Goal: Transaction & Acquisition: Purchase product/service

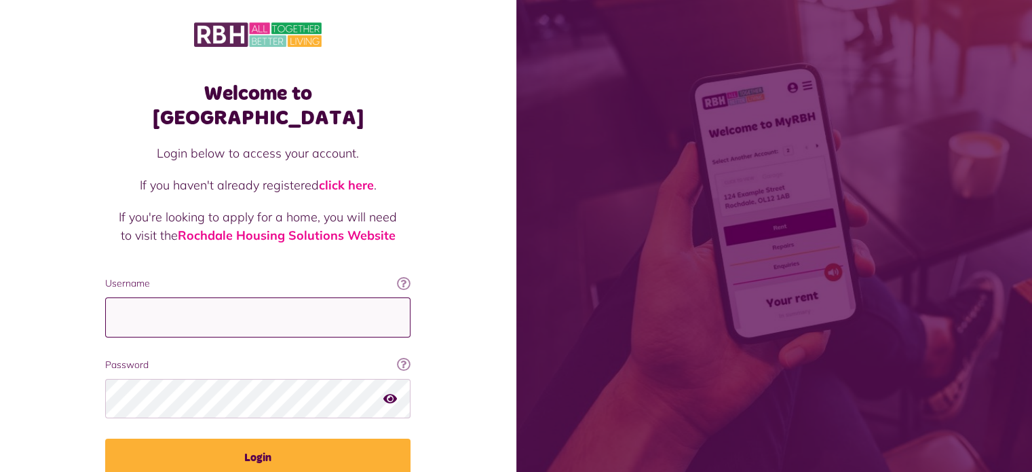
type input "**********"
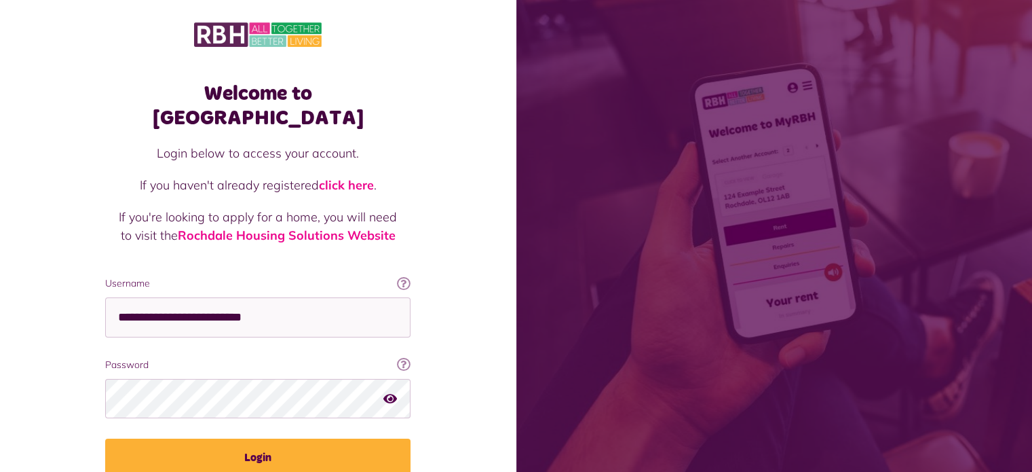
click at [391, 392] on icon "button" at bounding box center [390, 398] width 14 height 12
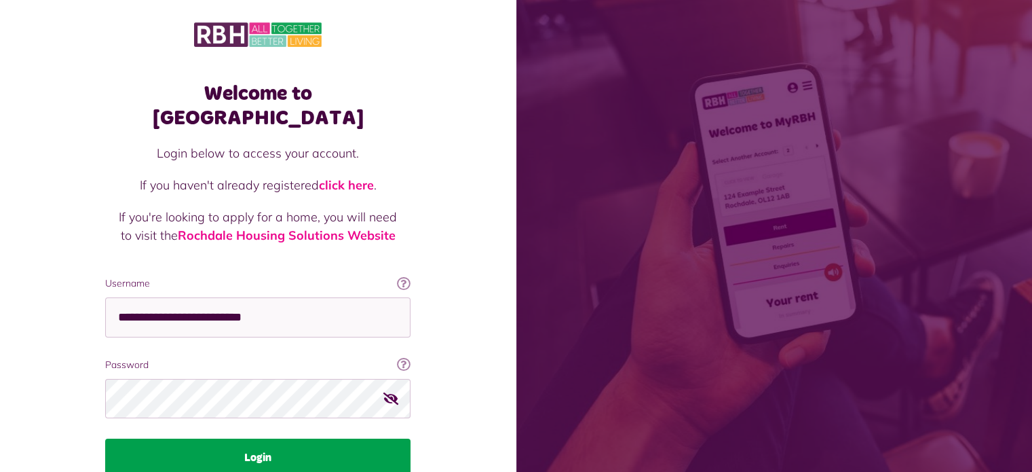
click at [261, 438] on button "Login" at bounding box center [257, 457] width 305 height 38
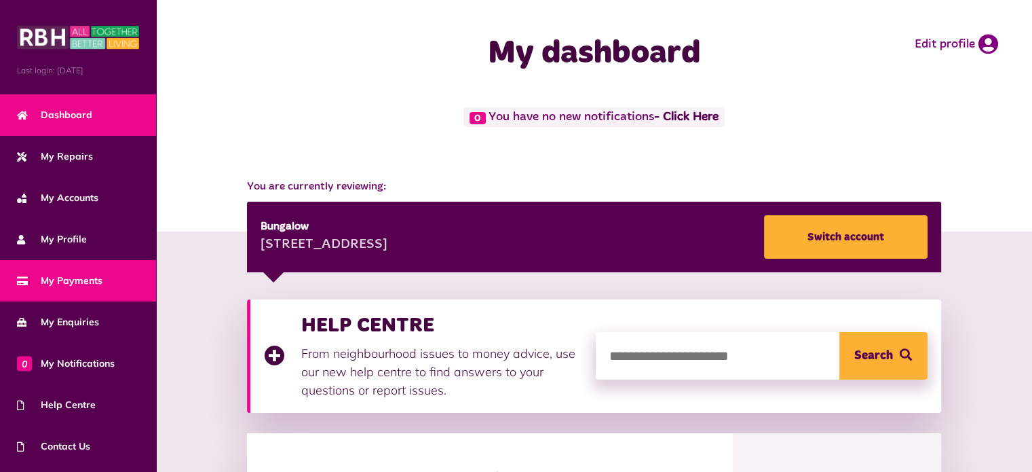
click at [87, 277] on span "My Payments" at bounding box center [60, 281] width 86 height 14
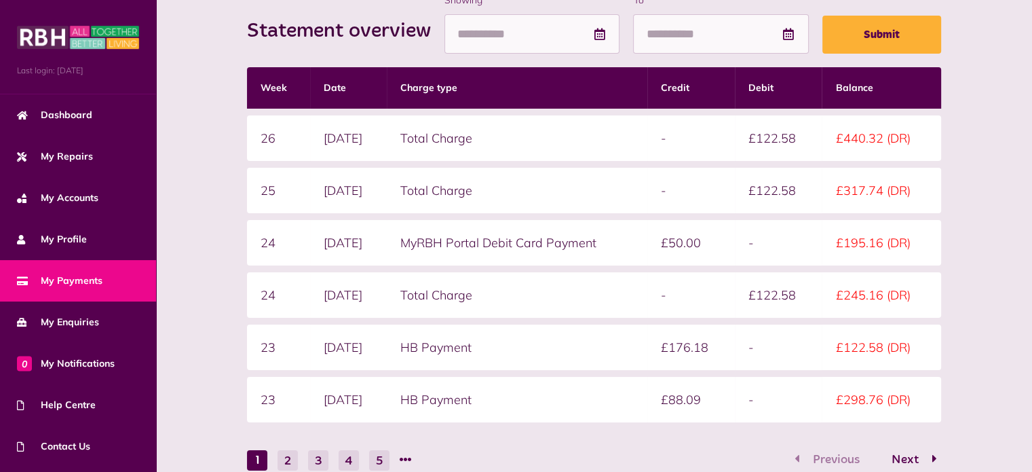
scroll to position [310, 0]
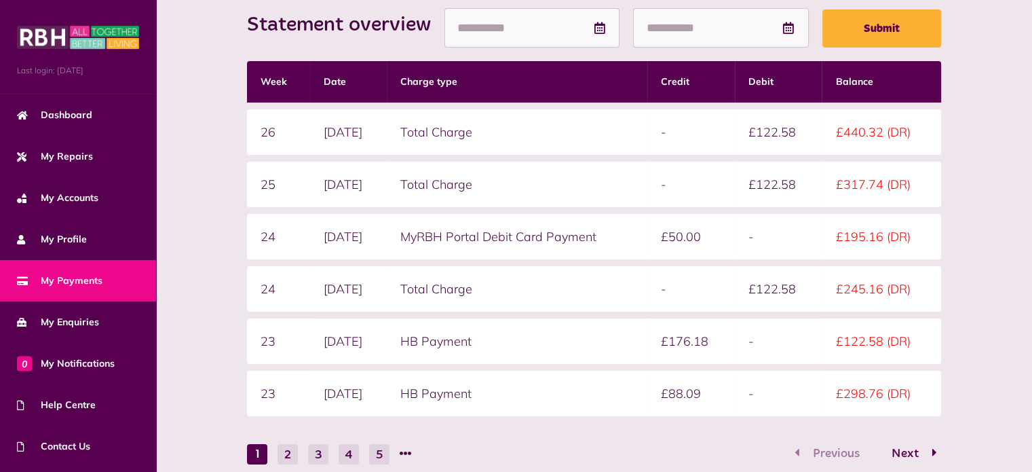
click at [467, 333] on td "HB Payment" at bounding box center [517, 340] width 261 height 45
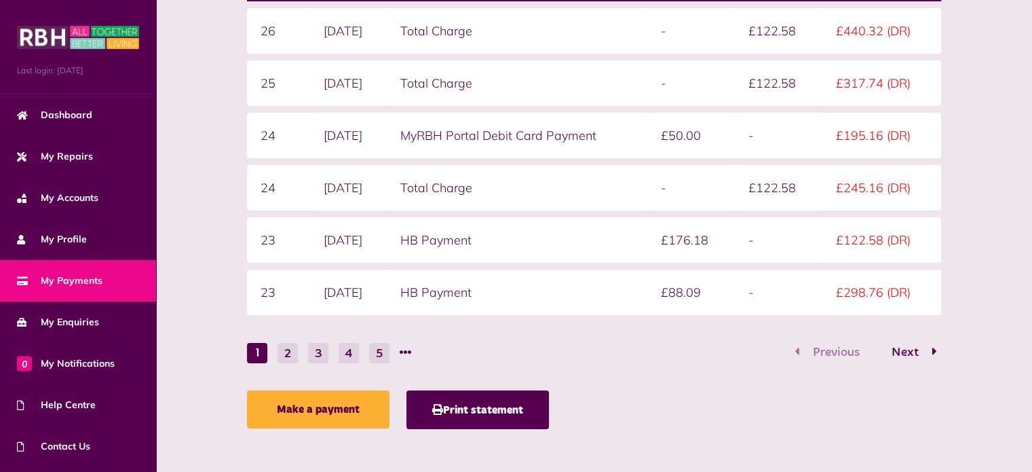
scroll to position [413, 0]
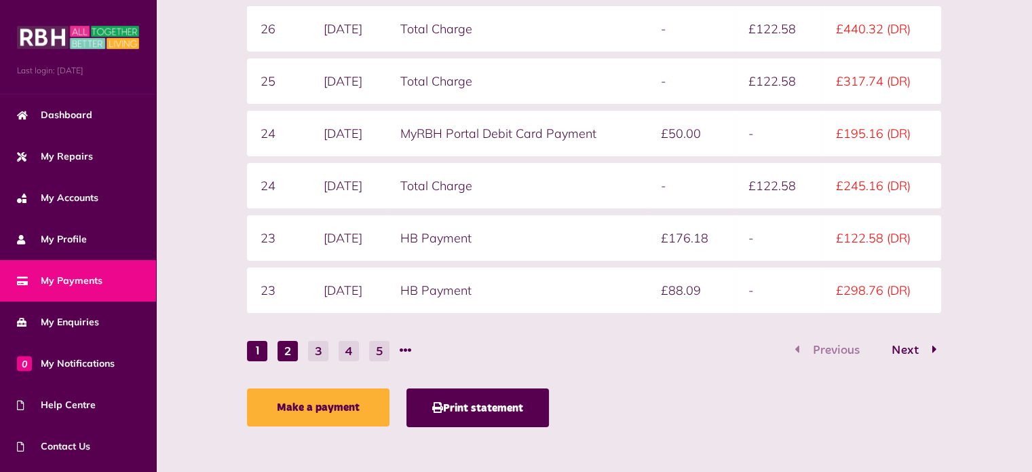
click at [282, 350] on button "2" at bounding box center [288, 351] width 20 height 20
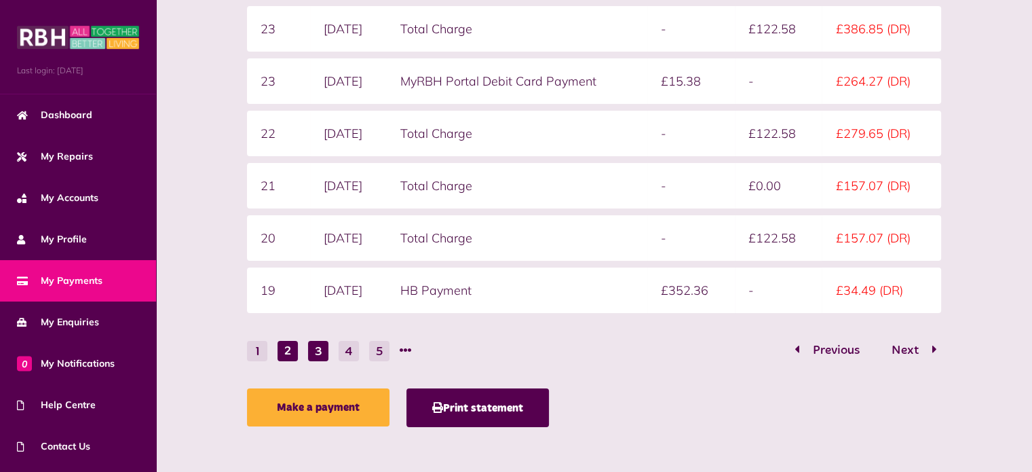
click at [320, 345] on button "3" at bounding box center [318, 351] width 20 height 20
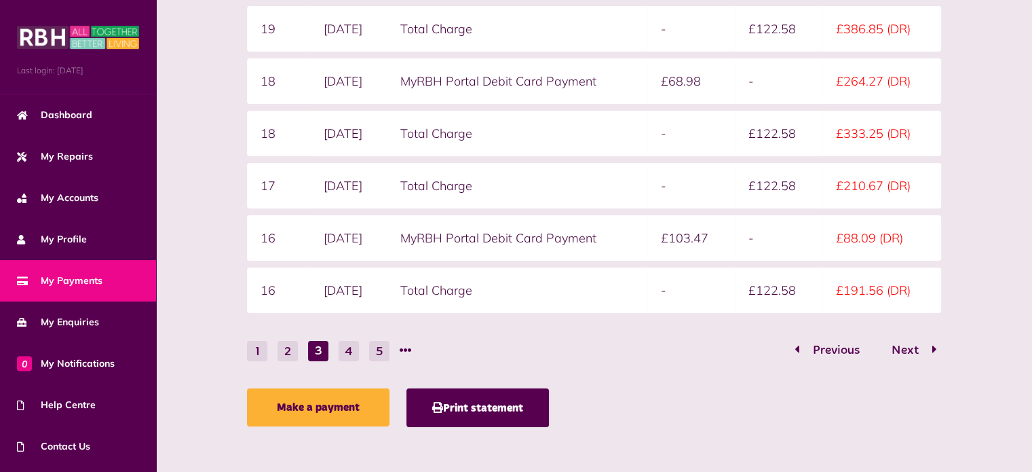
click at [356, 333] on form "Statement overview Showing To Submit Week Date Charge type Credit Debit Balance…" at bounding box center [594, 122] width 694 height 477
click at [353, 350] on button "4" at bounding box center [349, 351] width 20 height 20
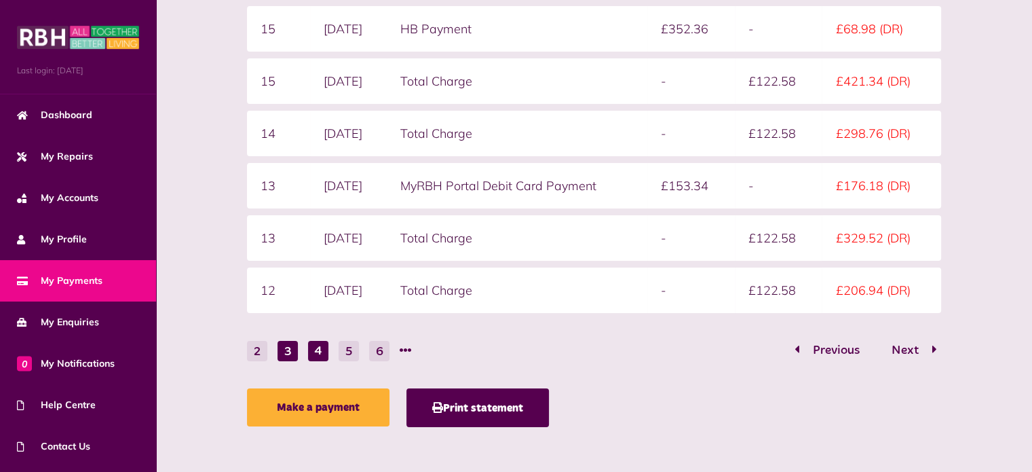
click at [288, 344] on button "3" at bounding box center [288, 351] width 20 height 20
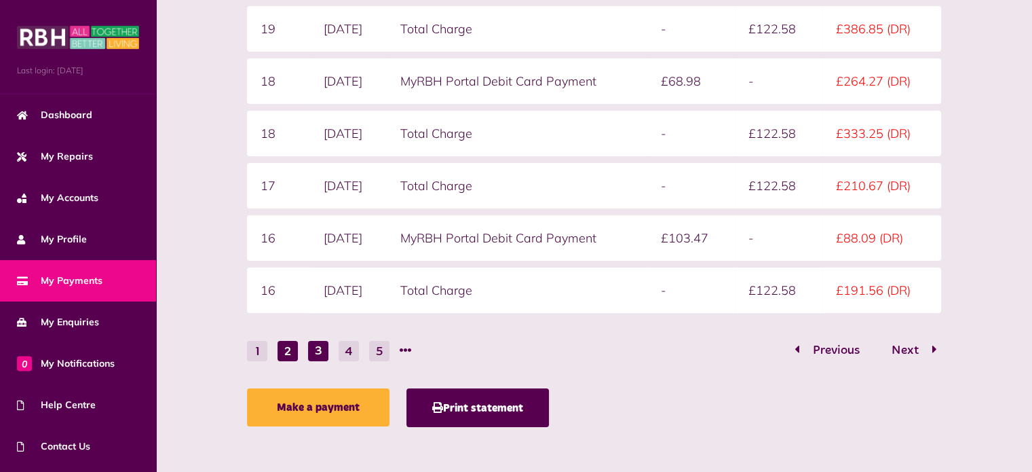
click at [288, 349] on button "2" at bounding box center [288, 351] width 20 height 20
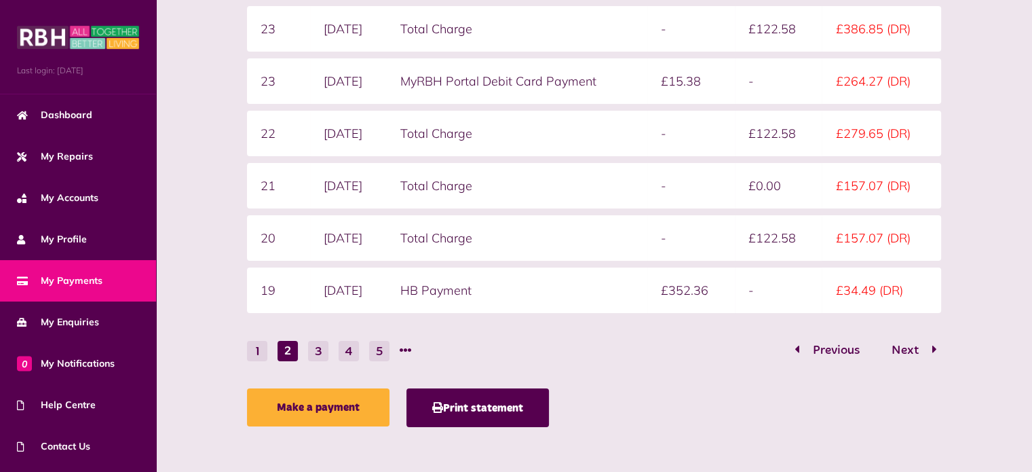
click at [662, 345] on nav "1 2 3 4 5 Previous Next" at bounding box center [594, 350] width 694 height 21
click at [261, 348] on button "1" at bounding box center [257, 351] width 20 height 20
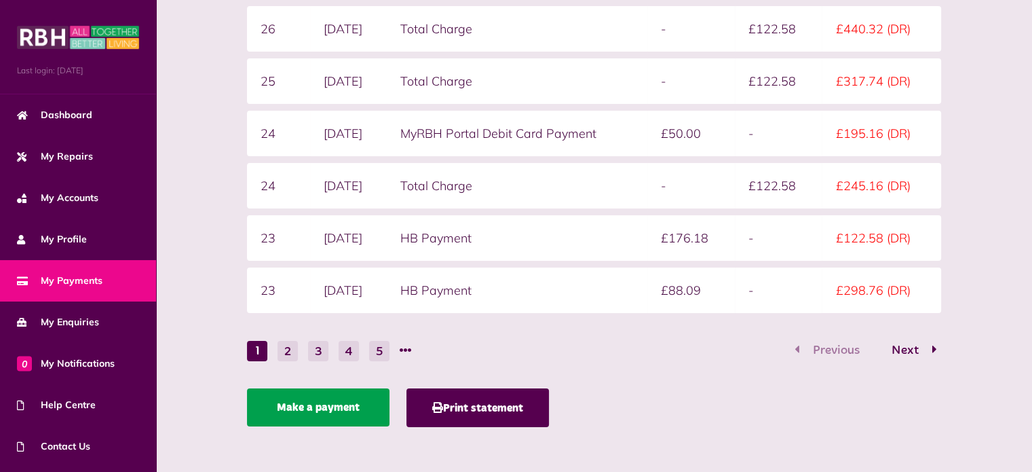
click at [339, 412] on link "Make a payment" at bounding box center [318, 407] width 143 height 38
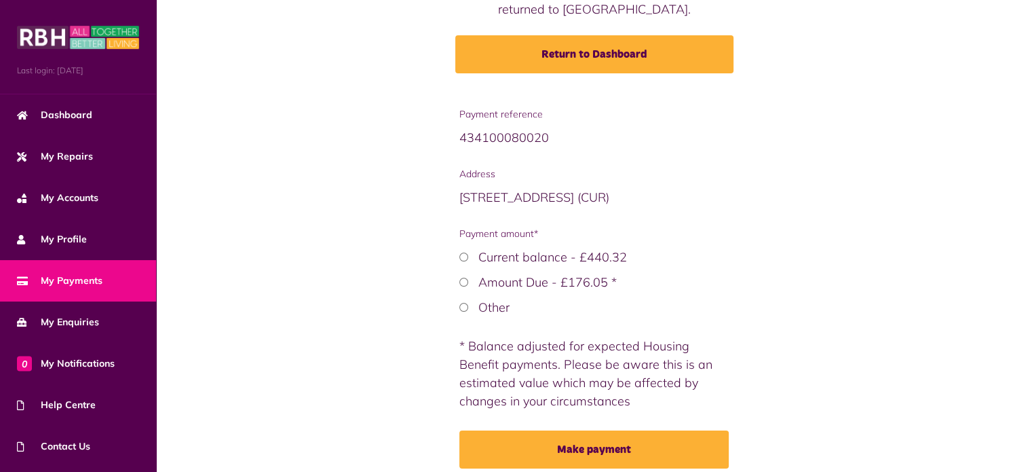
scroll to position [160, 0]
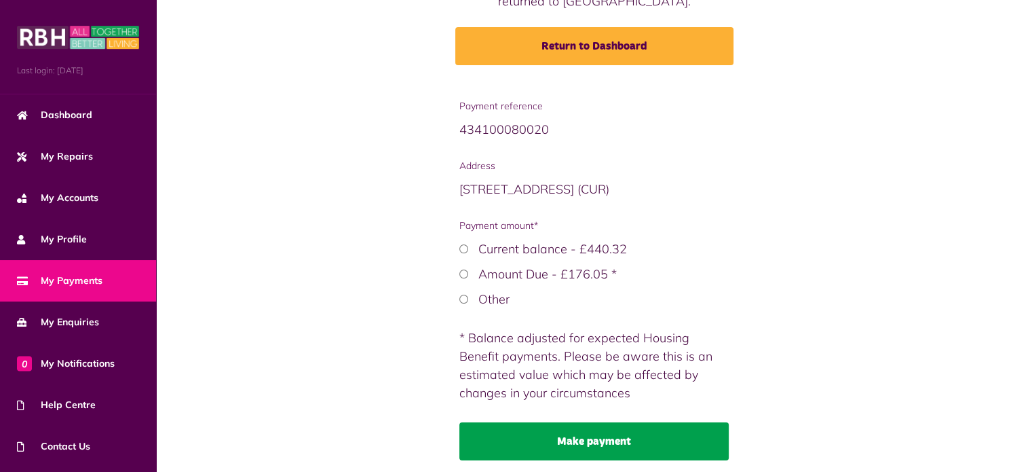
click at [579, 438] on button "Make payment" at bounding box center [594, 441] width 269 height 38
